Goal: Navigation & Orientation: Find specific page/section

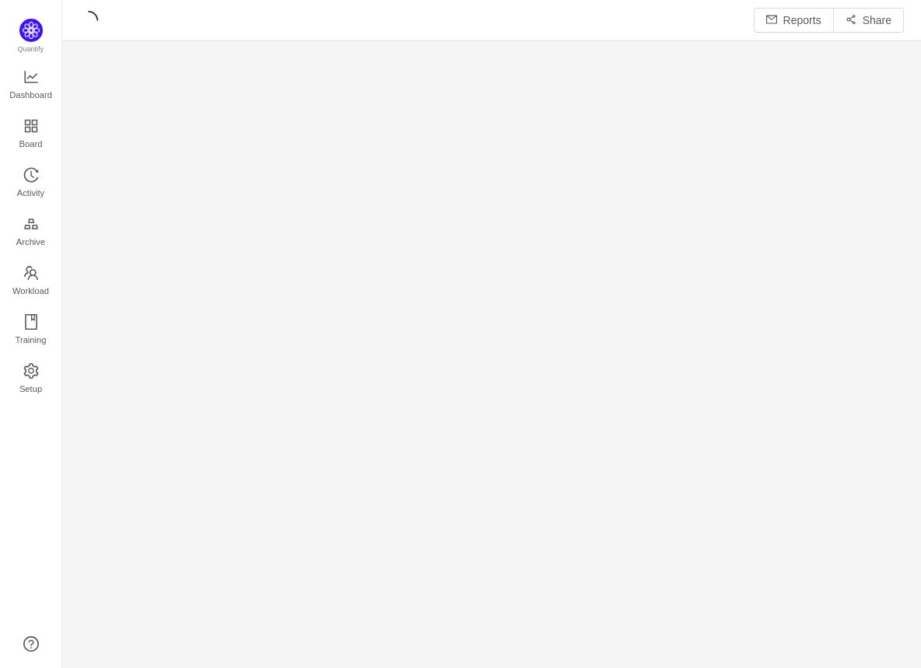
scroll to position [645, 824]
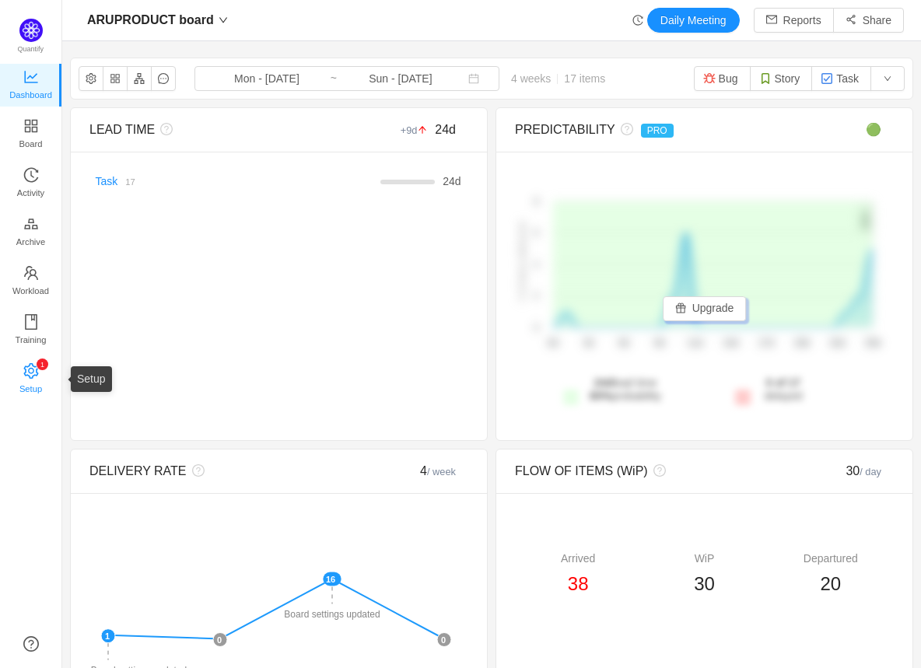
click at [33, 375] on span "Setup" at bounding box center [30, 388] width 23 height 31
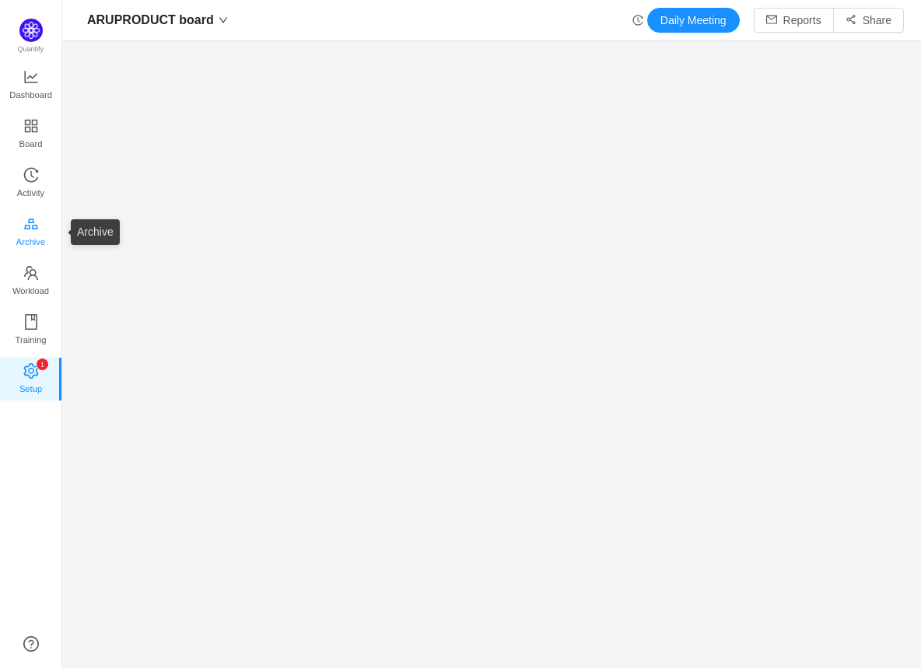
click at [40, 247] on span "Archive" at bounding box center [30, 241] width 29 height 31
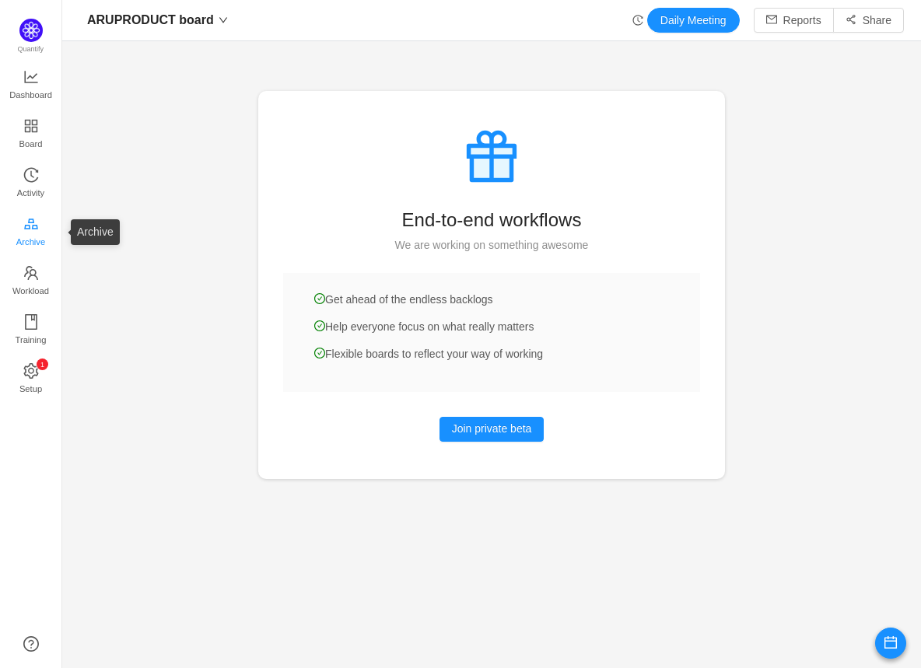
click at [24, 242] on span "Archive" at bounding box center [30, 241] width 29 height 31
click at [33, 82] on span "Dashboard" at bounding box center [30, 94] width 43 height 31
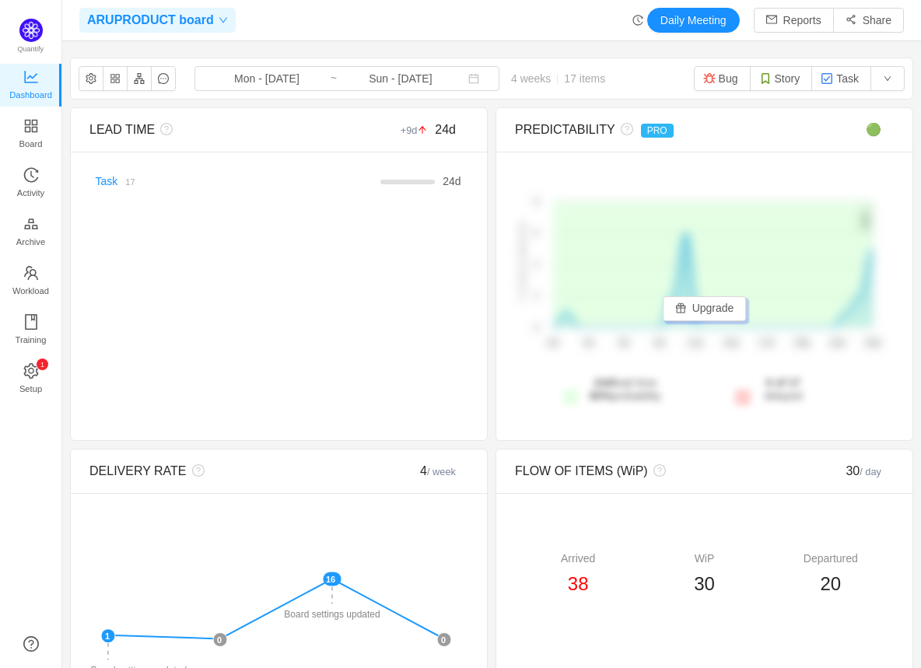
click at [202, 28] on span "ARUPRODUCT board" at bounding box center [150, 20] width 127 height 25
